Goal: Navigation & Orientation: Find specific page/section

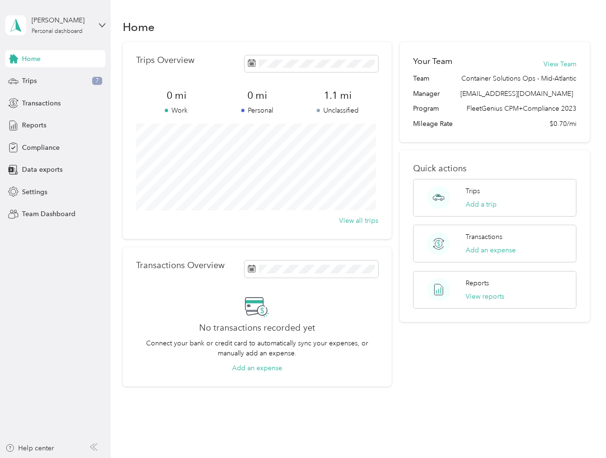
click at [303, 229] on div "Trips Overview 0 mi Work 0 mi Personal 1.1 mi Unclassified View all trips" at bounding box center [257, 140] width 269 height 197
click at [55, 25] on div "[PERSON_NAME]" at bounding box center [61, 20] width 60 height 10
click at [55, 59] on div "You’re signed in as [EMAIL_ADDRESS][DOMAIN_NAME] Team dashboard Personal dashbo…" at bounding box center [105, 83] width 201 height 97
click at [55, 81] on div "Trips 7" at bounding box center [55, 81] width 100 height 17
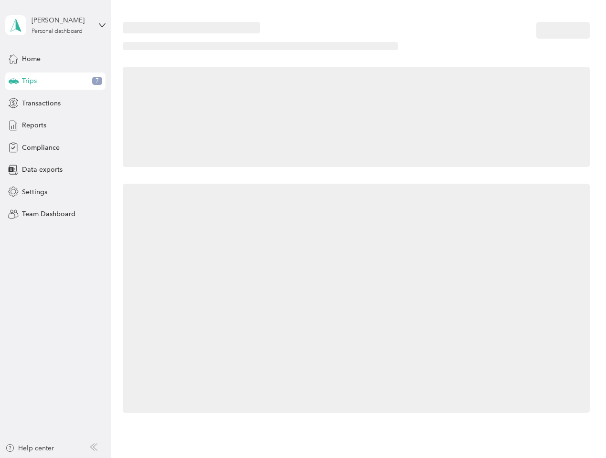
click at [13, 81] on icon at bounding box center [14, 80] width 10 height 5
click at [55, 103] on span "Transactions" at bounding box center [41, 103] width 39 height 10
click at [13, 103] on icon at bounding box center [13, 103] width 10 height 10
click at [55, 125] on div "Reports" at bounding box center [55, 125] width 100 height 17
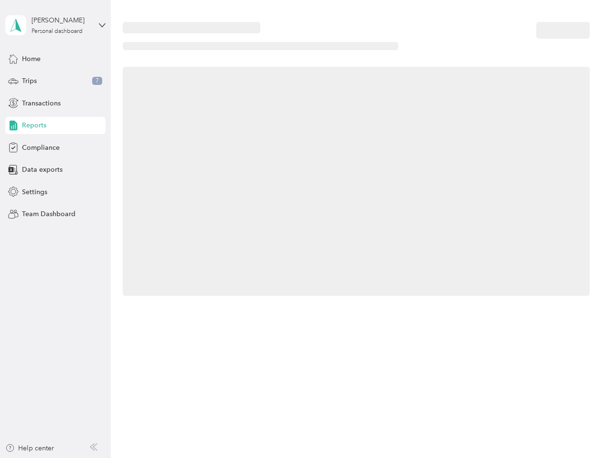
click at [13, 125] on icon at bounding box center [13, 125] width 10 height 10
